Goal: Task Accomplishment & Management: Manage account settings

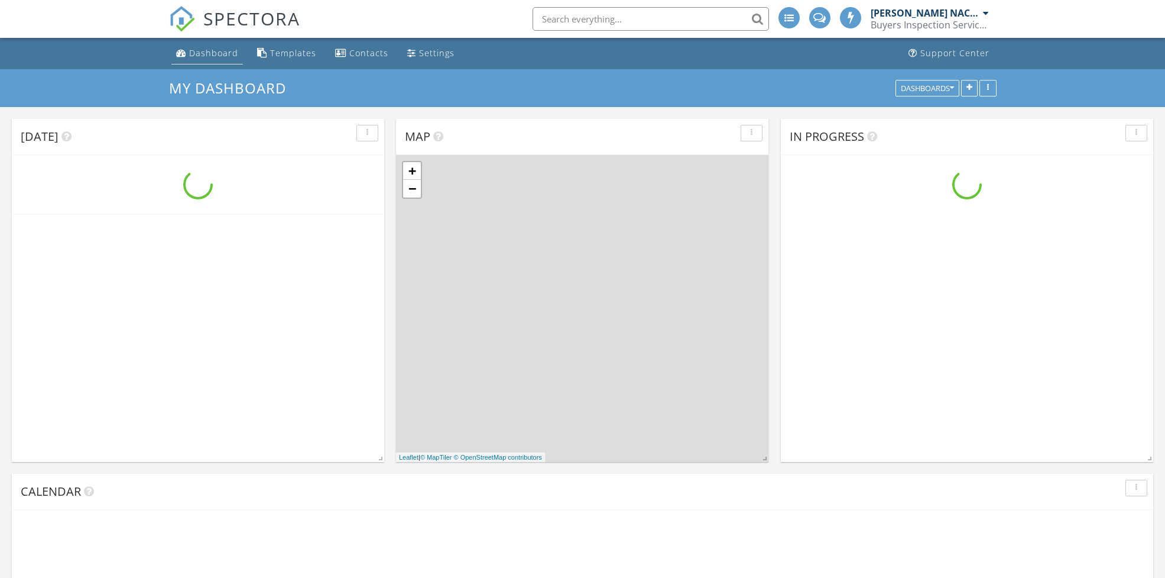
click at [215, 52] on div "Dashboard" at bounding box center [213, 52] width 49 height 11
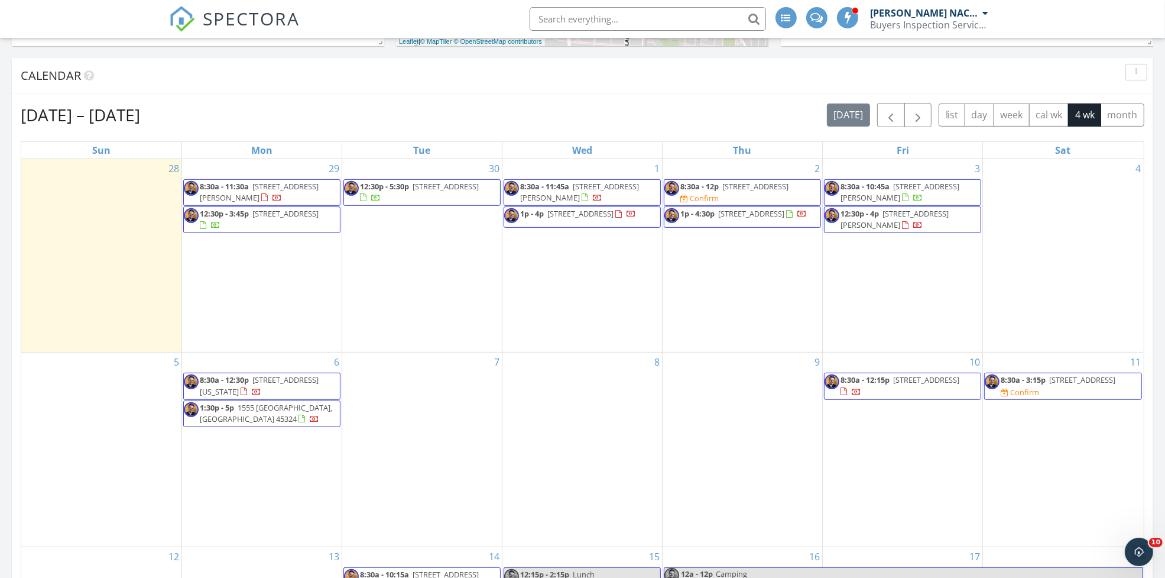
scroll to position [406, 0]
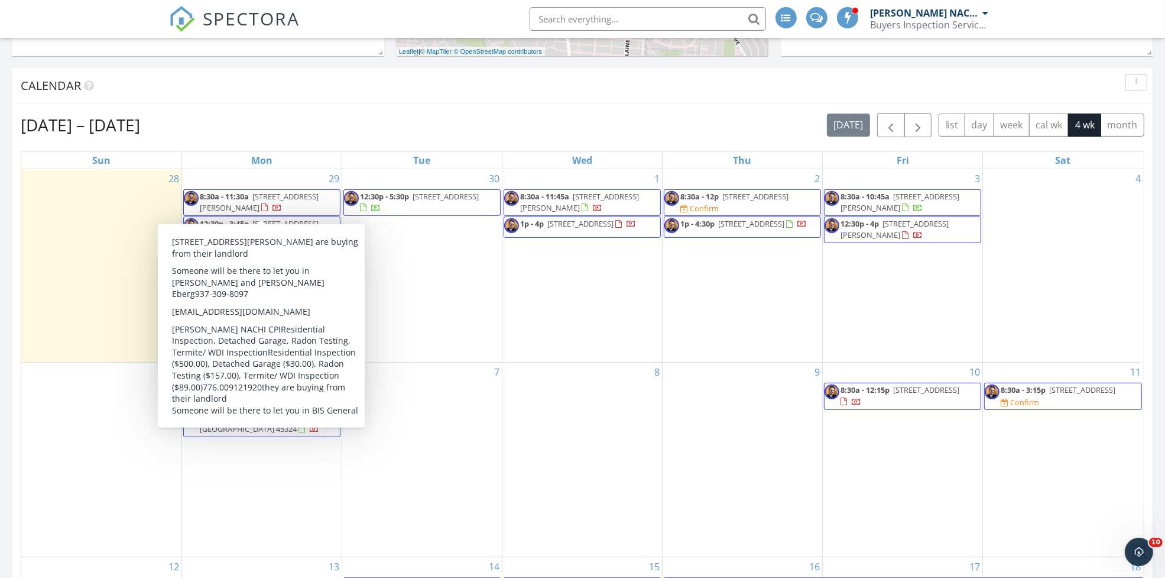
click at [287, 202] on span "8:30a - 11:30a 2634 Hazel Ave, Dayton 45420" at bounding box center [262, 202] width 156 height 23
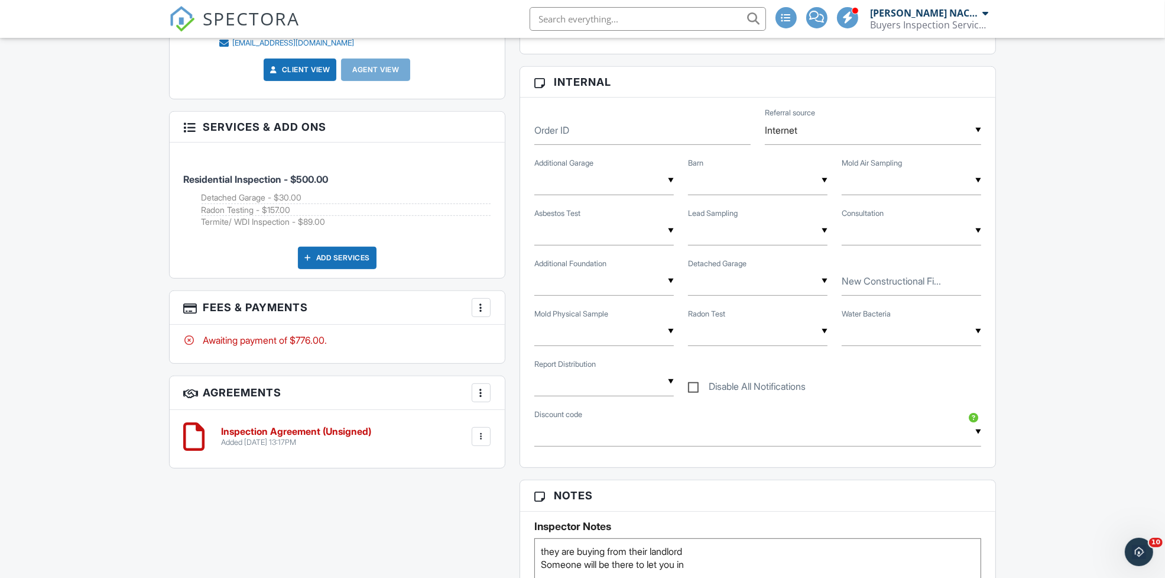
scroll to position [544, 0]
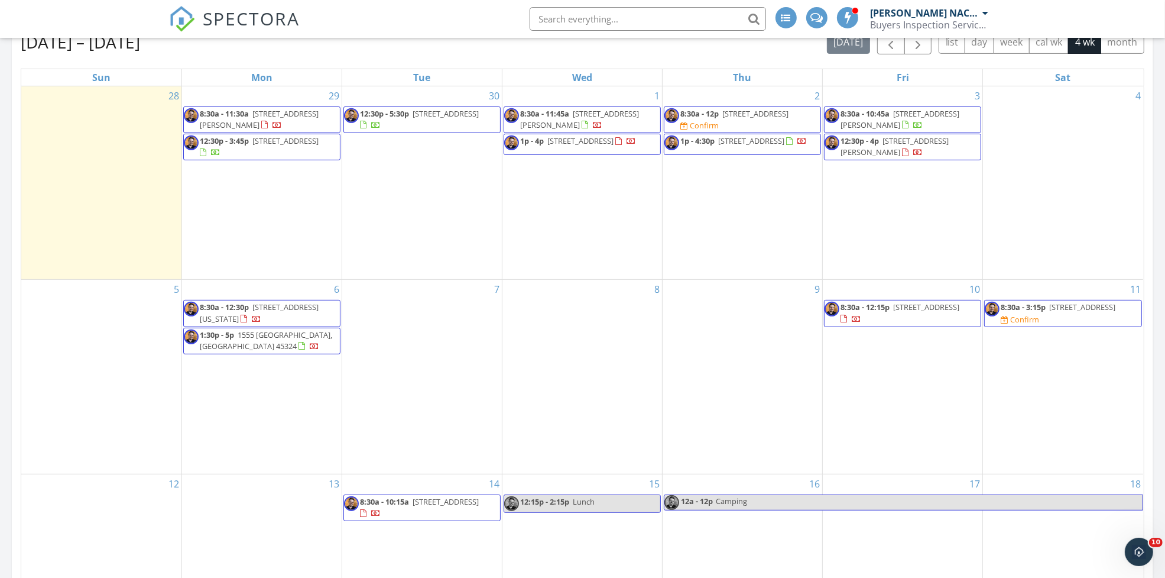
scroll to position [510, 0]
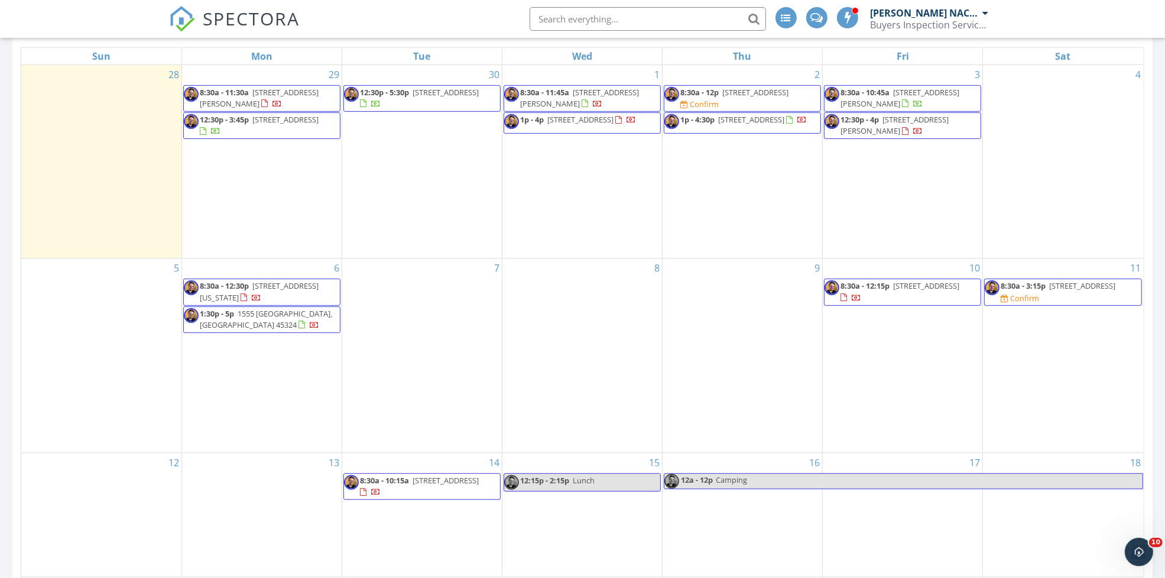
click at [252, 125] on span "[STREET_ADDRESS]" at bounding box center [285, 119] width 66 height 11
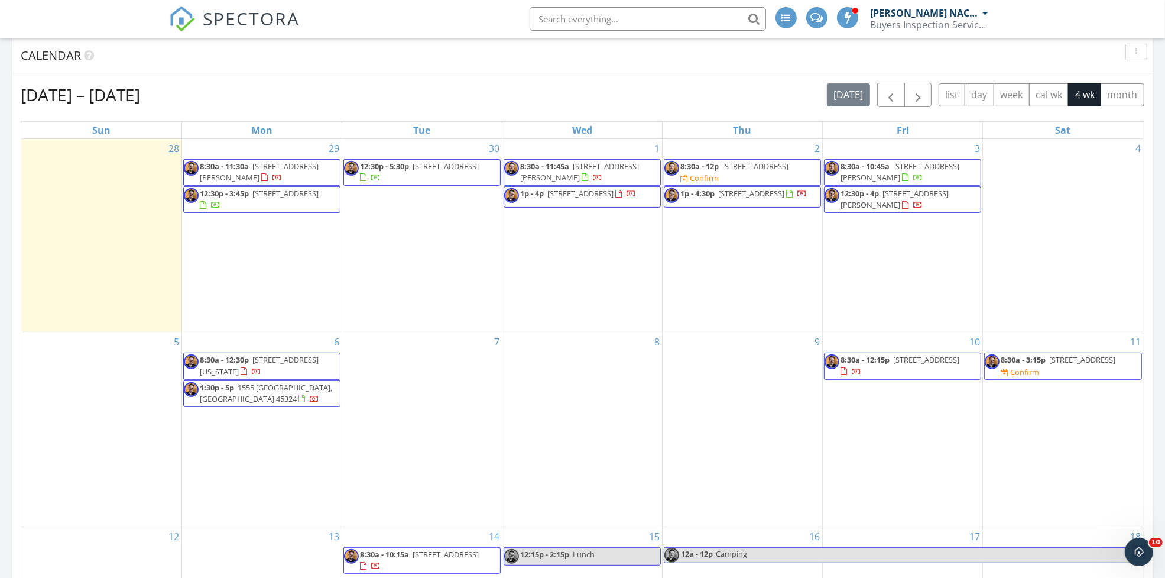
scroll to position [438, 0]
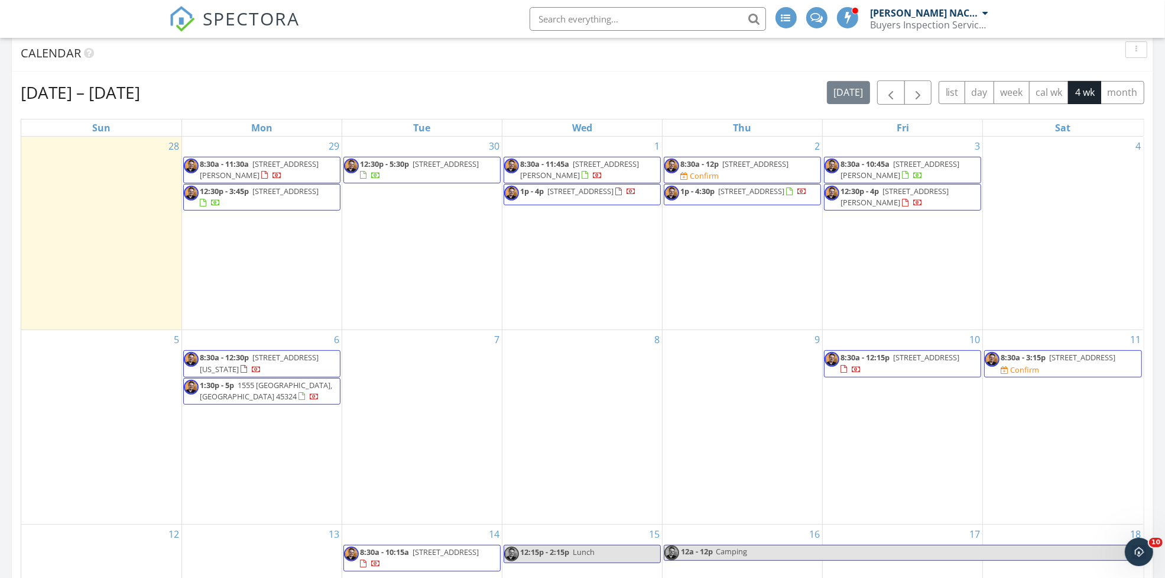
click at [451, 175] on span "12:30p - 5:30p [STREET_ADDRESS]" at bounding box center [422, 169] width 156 height 23
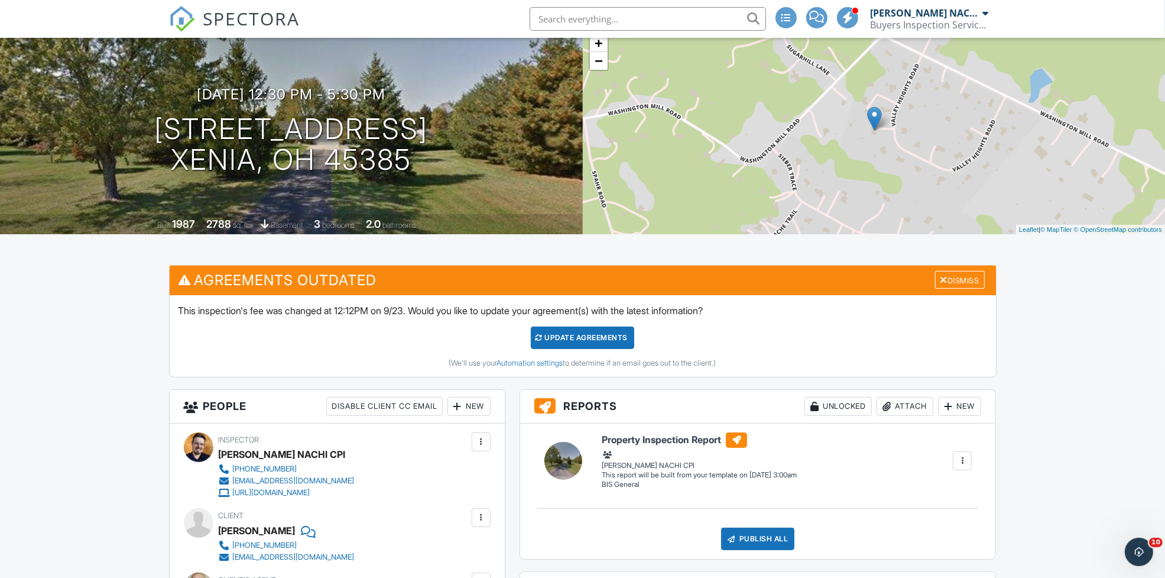
scroll to position [78, 0]
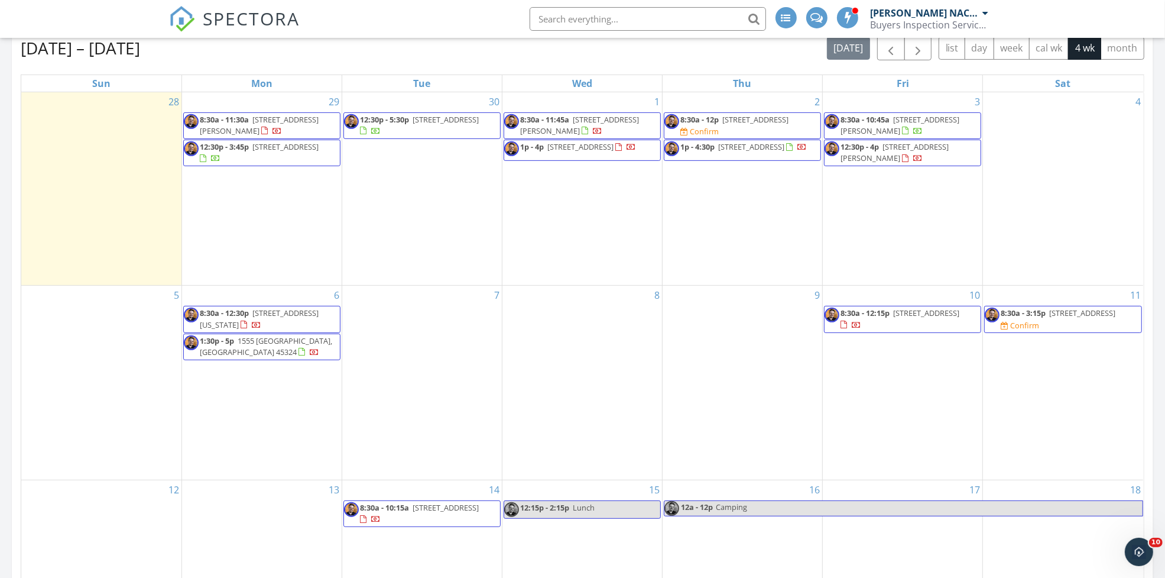
scroll to position [485, 0]
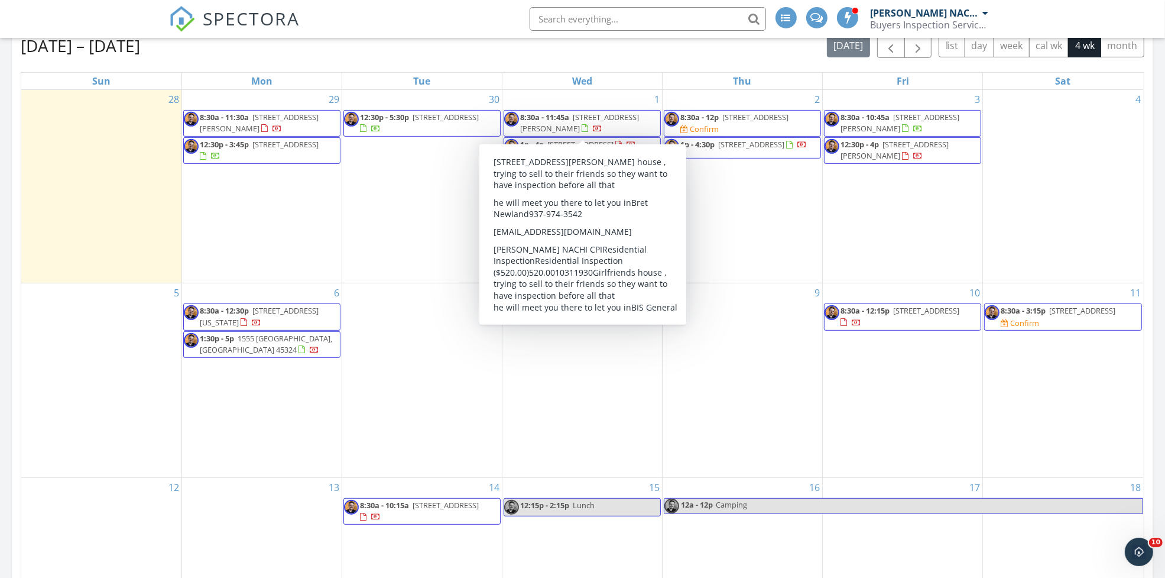
click at [593, 129] on div at bounding box center [597, 129] width 9 height 9
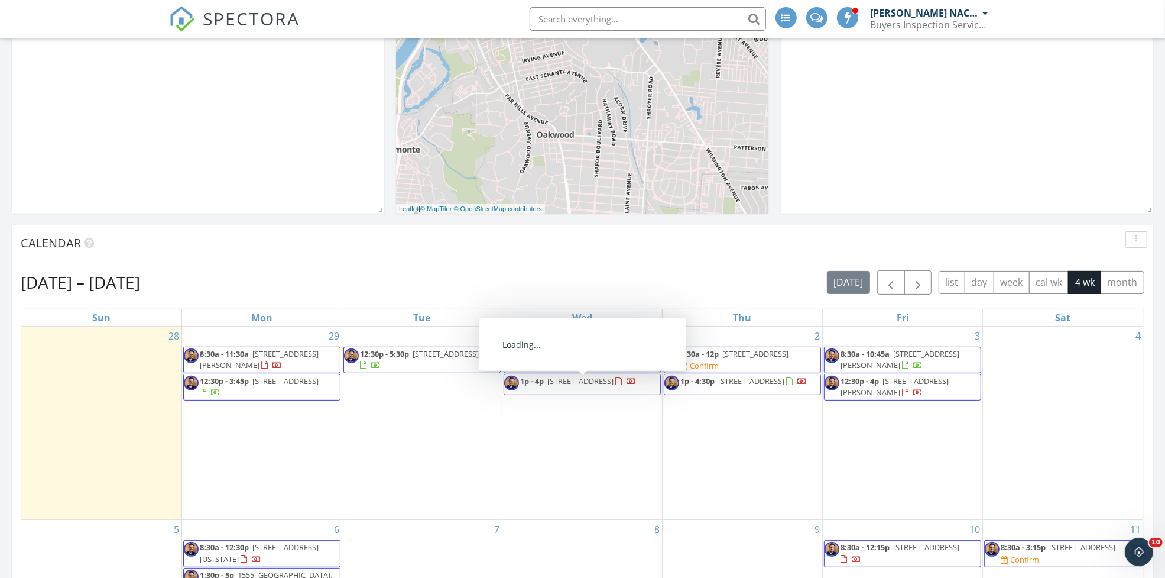
click at [603, 378] on span "[STREET_ADDRESS]" at bounding box center [581, 380] width 66 height 11
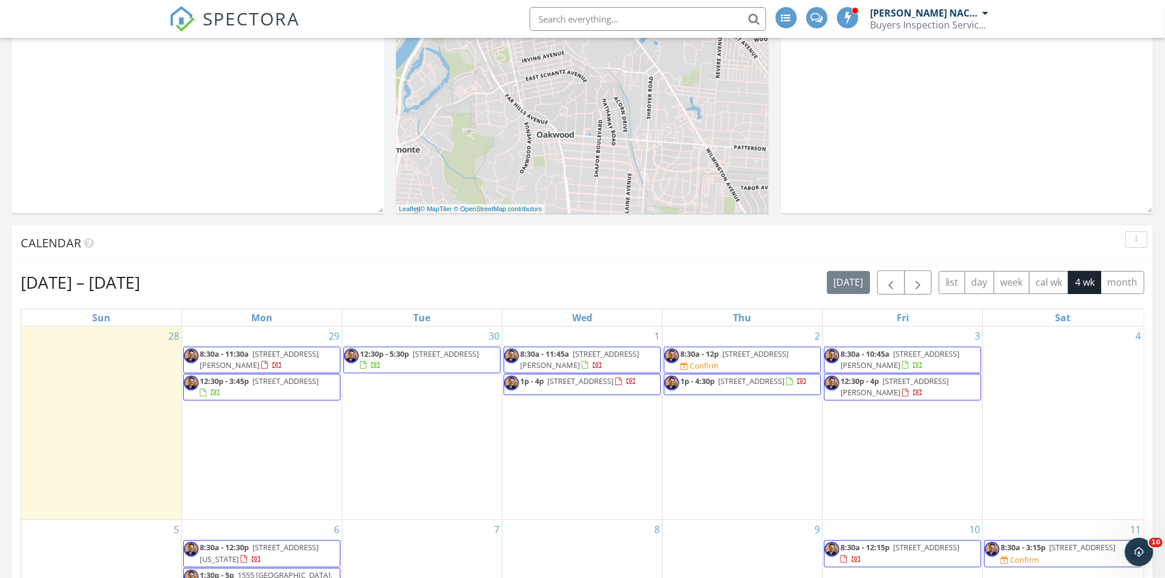
click at [596, 389] on span "1p - 4p 334 N Elm Ave, Fairborn 45324" at bounding box center [570, 384] width 132 height 18
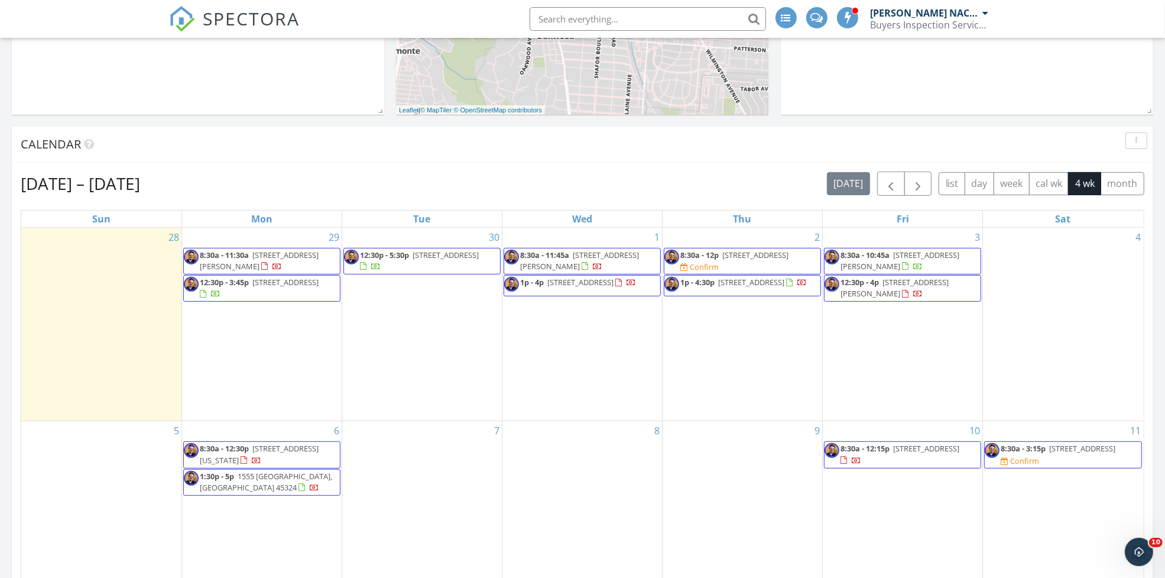
scroll to position [358, 0]
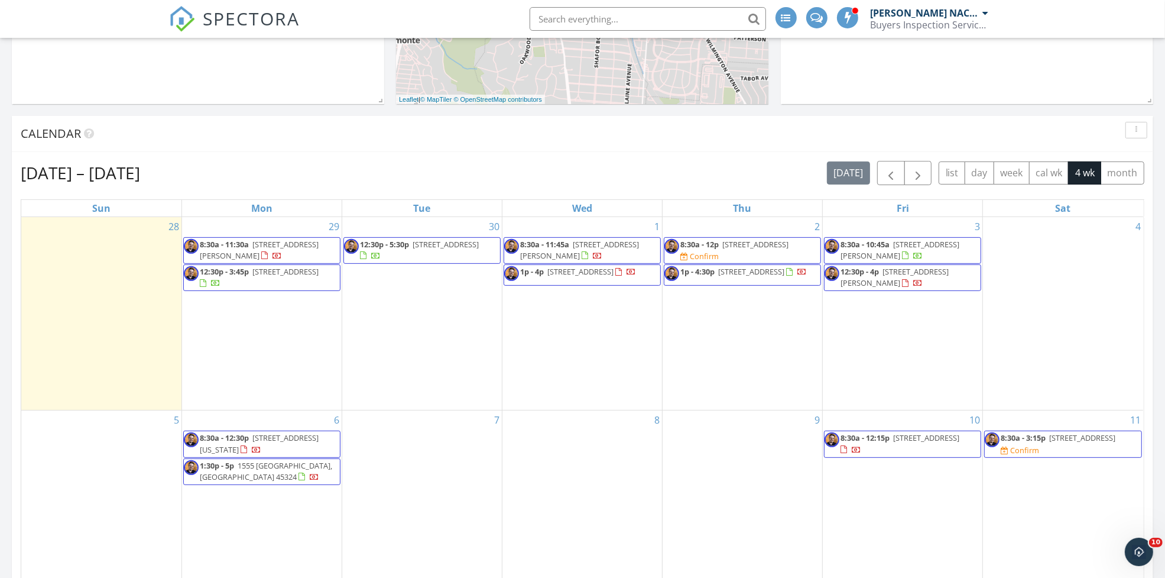
click at [778, 276] on span "[STREET_ADDRESS]" at bounding box center [751, 271] width 66 height 11
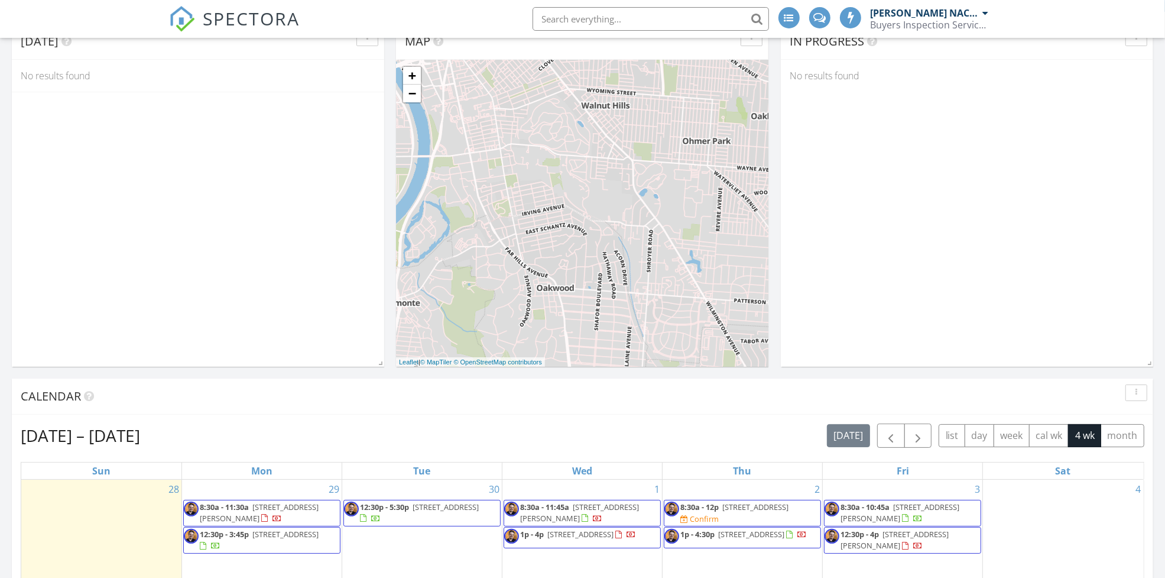
scroll to position [358, 0]
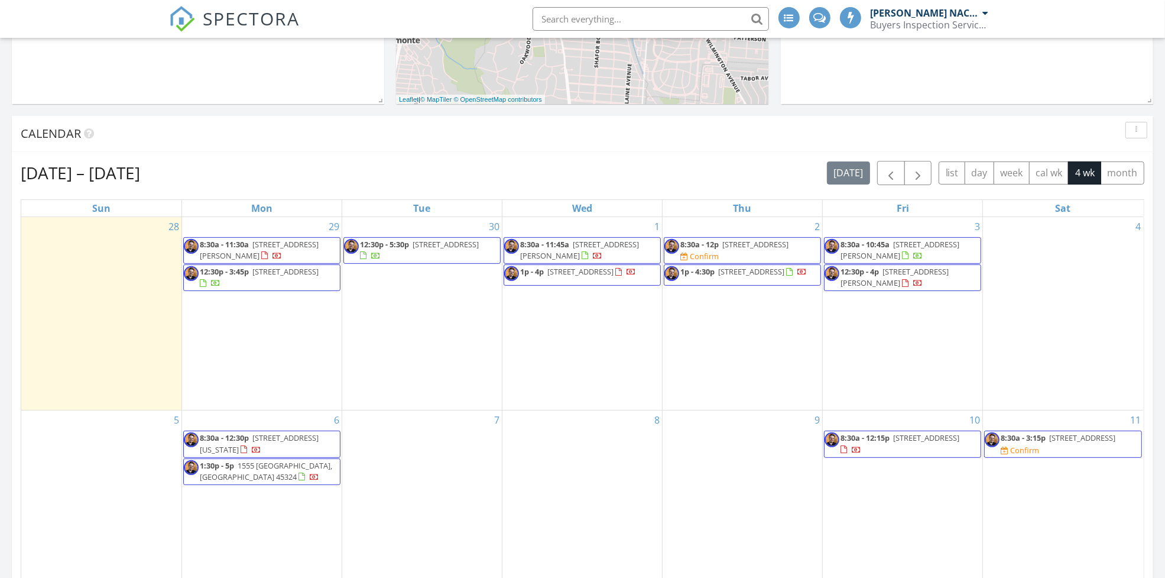
click at [748, 507] on div "9" at bounding box center [743, 506] width 160 height 193
click at [782, 238] on link "8:30a - 12p 11 Pinehurst Ave, Dayton 45405 Confirm" at bounding box center [742, 250] width 157 height 27
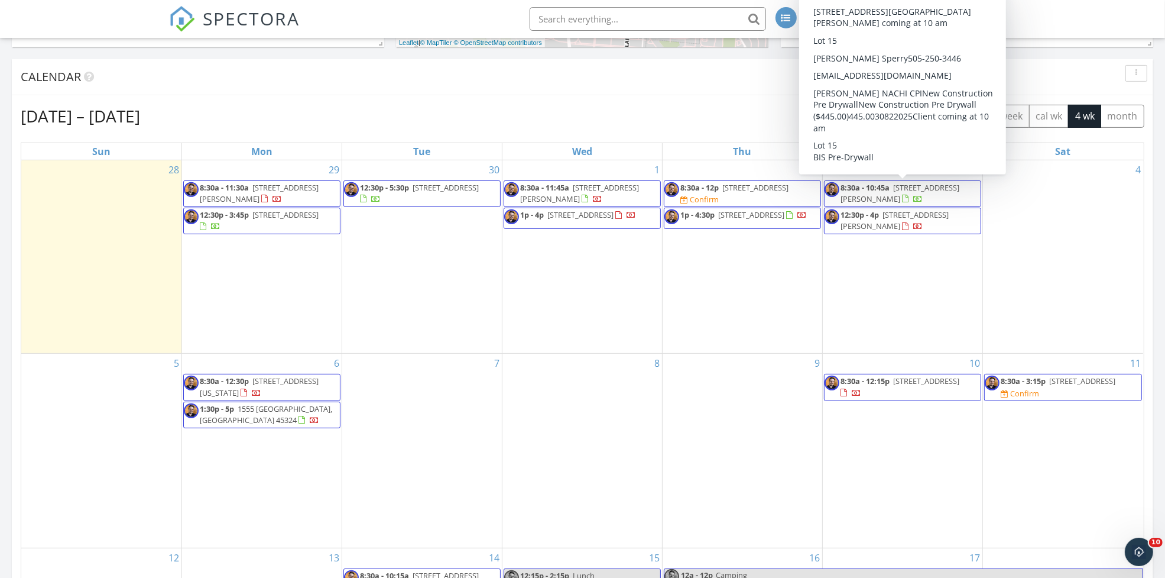
click at [911, 188] on span "2036 Amber Wood Ct , Clearcreek Township 45458" at bounding box center [900, 193] width 119 height 22
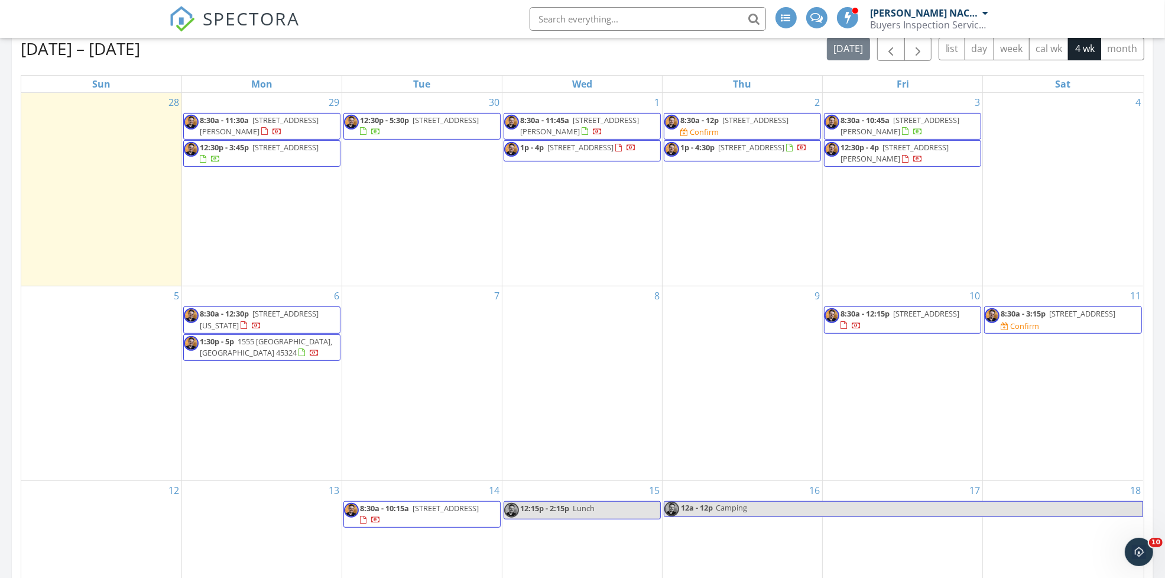
click at [888, 148] on span "[STREET_ADDRESS][PERSON_NAME]" at bounding box center [895, 153] width 108 height 22
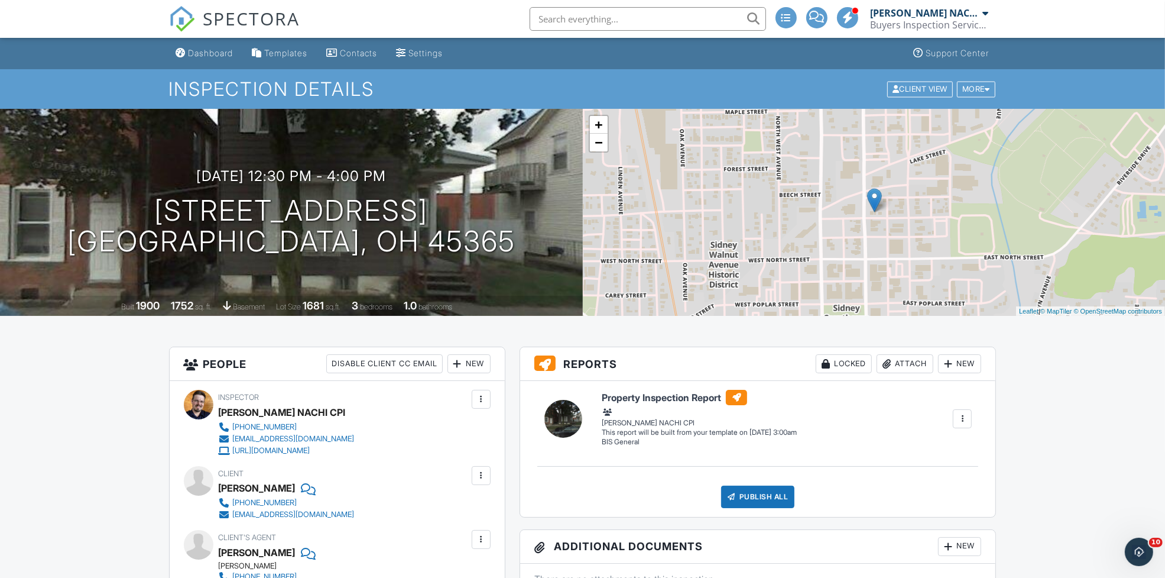
click at [515, 226] on div "[DATE] 12:30 pm - 4:00 pm [STREET_ADDRESS] [GEOGRAPHIC_DATA], OH 45365" at bounding box center [291, 212] width 583 height 89
click at [205, 52] on div "Dashboard" at bounding box center [211, 53] width 45 height 10
